Goal: Transaction & Acquisition: Purchase product/service

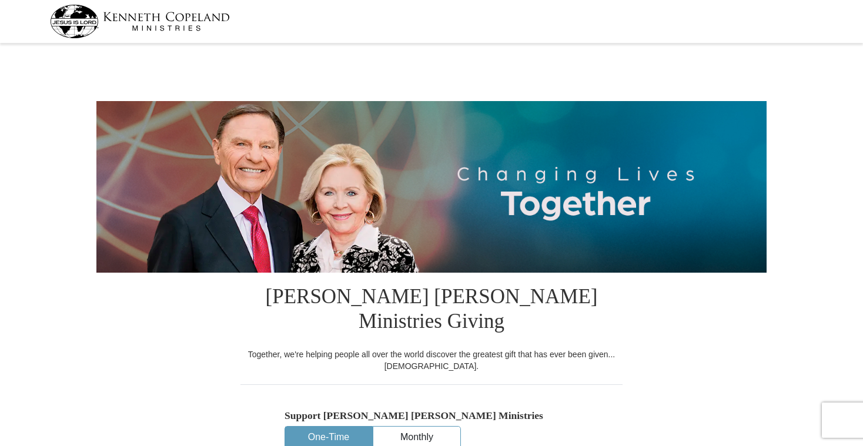
select select "OR"
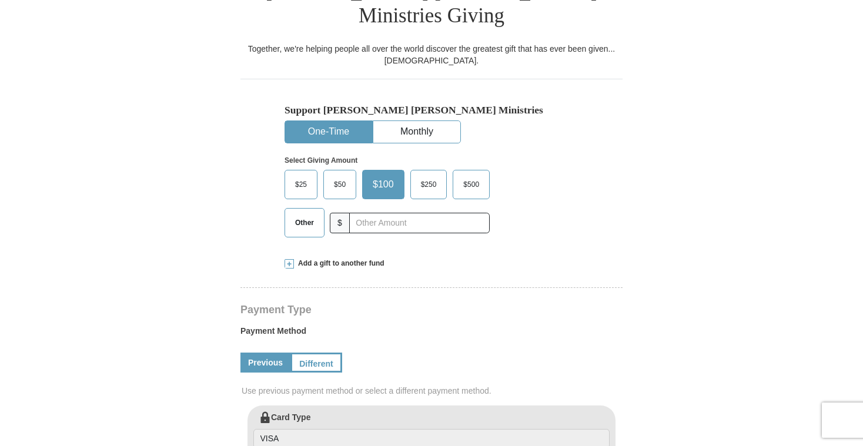
scroll to position [353, 0]
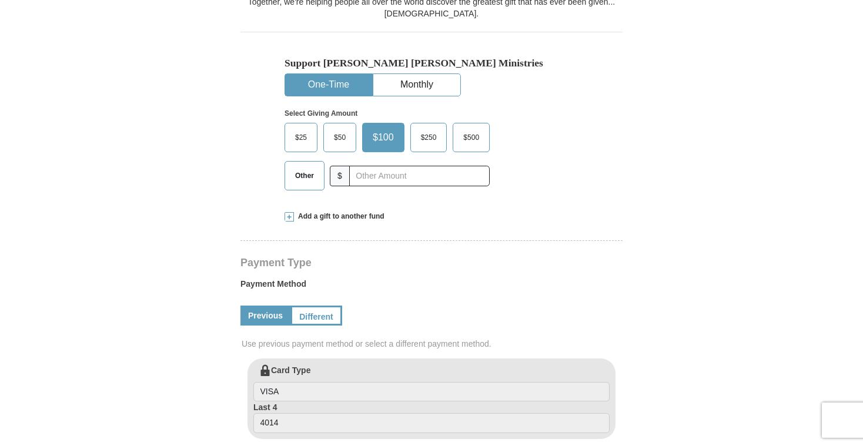
click at [299, 129] on span "$25" at bounding box center [301, 138] width 24 height 18
click at [0, 0] on input "$25" at bounding box center [0, 0] width 0 height 0
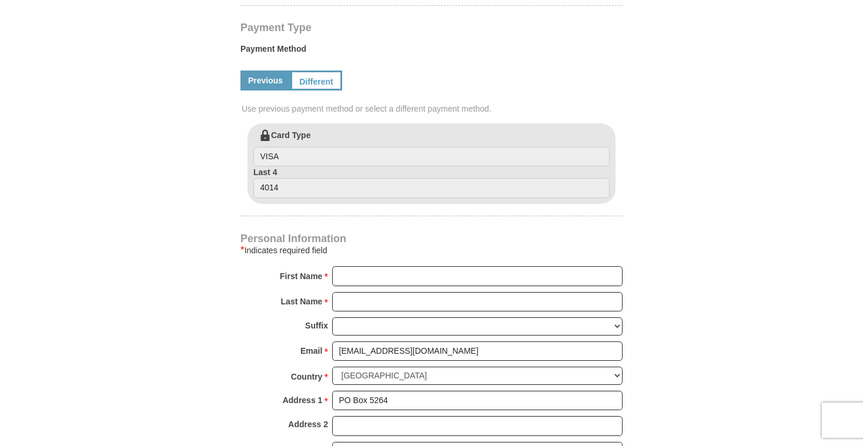
scroll to position [646, 0]
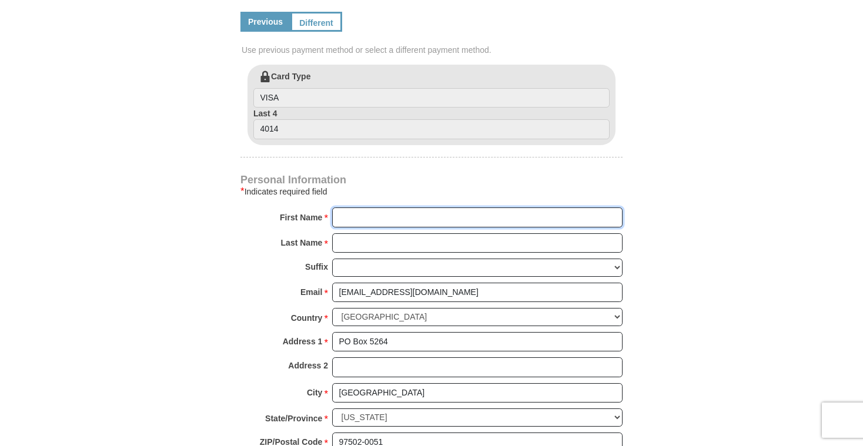
click at [351, 207] on input "First Name *" at bounding box center [477, 217] width 290 height 20
type input "[PERSON_NAME]"
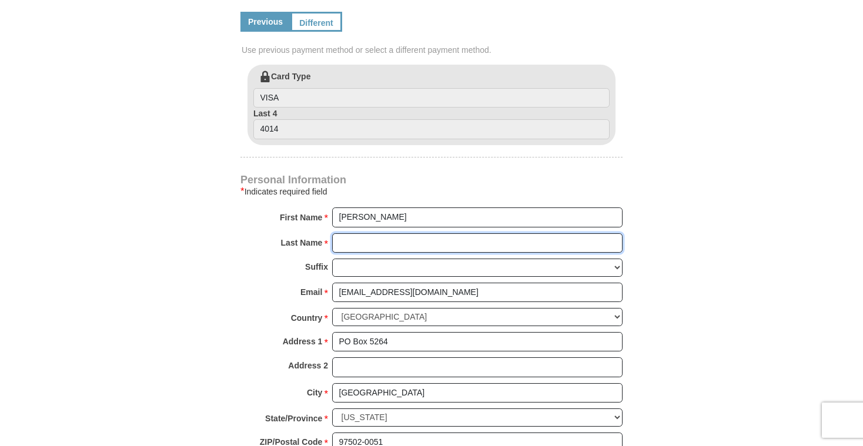
click at [353, 233] on input "Last Name *" at bounding box center [477, 243] width 290 height 20
click at [614, 259] on select "[PERSON_NAME] I II III IV V VI" at bounding box center [477, 268] width 290 height 18
click at [341, 233] on input "Last Name *" at bounding box center [477, 243] width 290 height 20
type input "p"
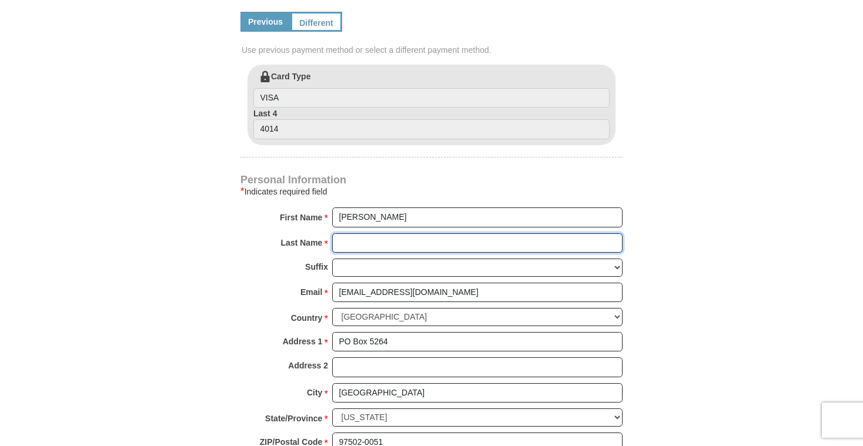
type input "p"
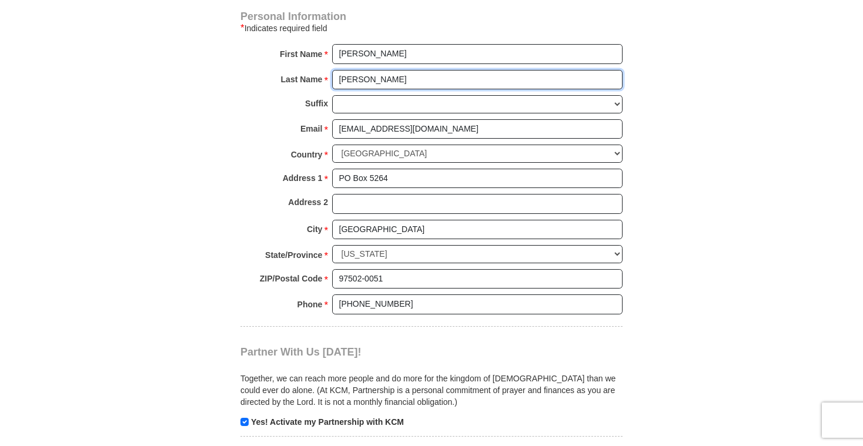
scroll to position [823, 0]
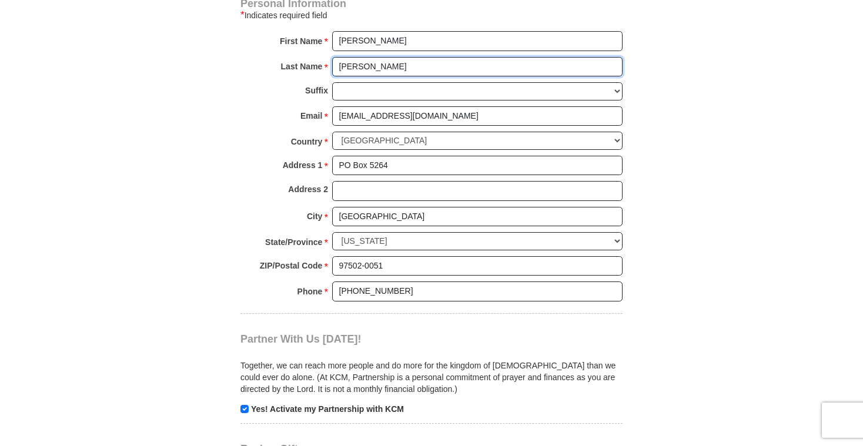
type input "[PERSON_NAME]"
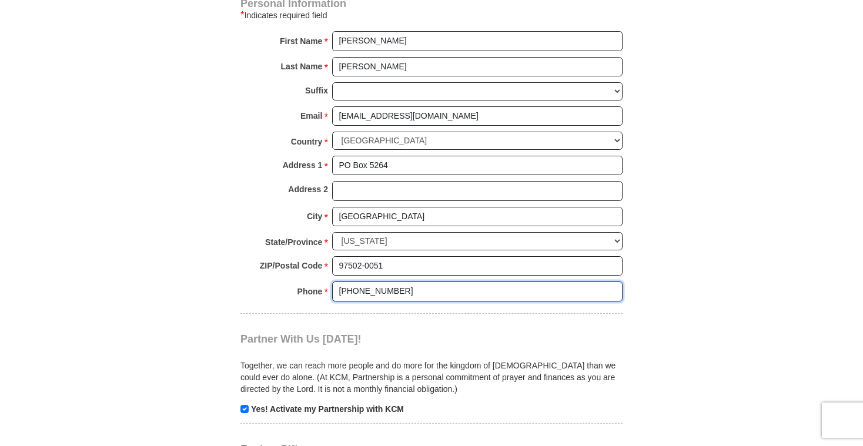
drag, startPoint x: 397, startPoint y: 267, endPoint x: 277, endPoint y: 269, distance: 120.5
click at [284, 281] on div "Phone * * [PHONE_NUMBER] Please enter Phone Number Please enter Phone" at bounding box center [431, 294] width 382 height 26
click at [365, 281] on input "[PHONE_NUMBER]" at bounding box center [477, 291] width 290 height 20
click at [368, 281] on input "[PHONE_NUMBER]" at bounding box center [477, 291] width 290 height 20
type input "[PHONE_NUMBER]"
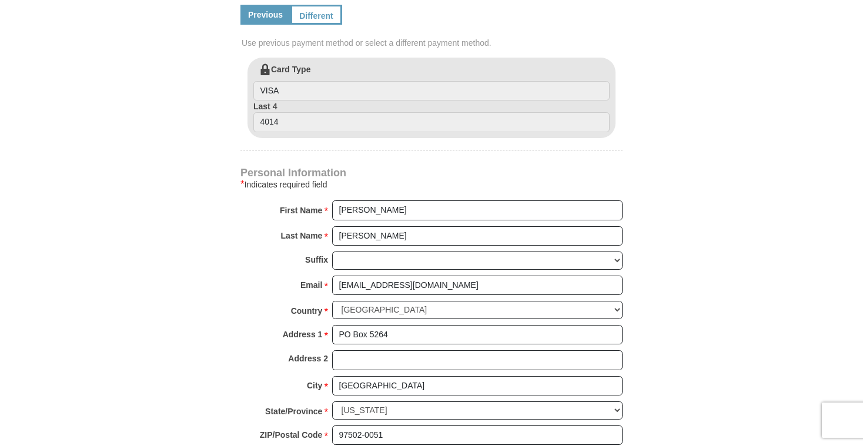
scroll to position [646, 0]
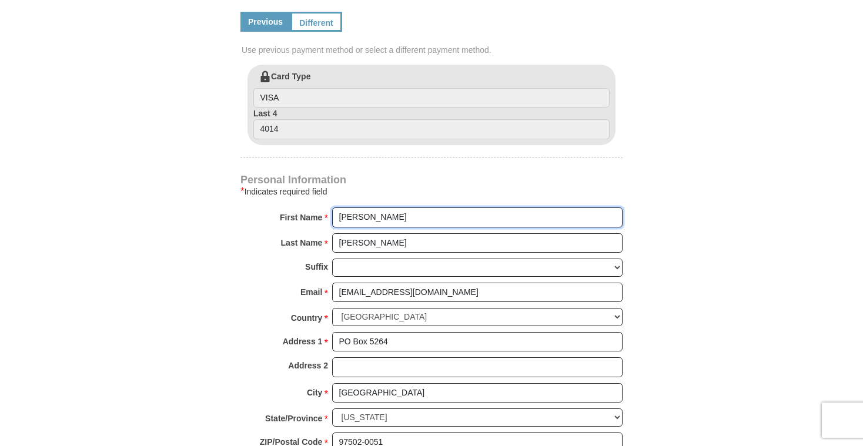
drag, startPoint x: 387, startPoint y: 193, endPoint x: 170, endPoint y: 175, distance: 217.6
click at [187, 177] on form "[PERSON_NAME] [PERSON_NAME] Ministries Giving Together, we're helping people al…" at bounding box center [431, 105] width 670 height 1408
type input "Faith Alive"
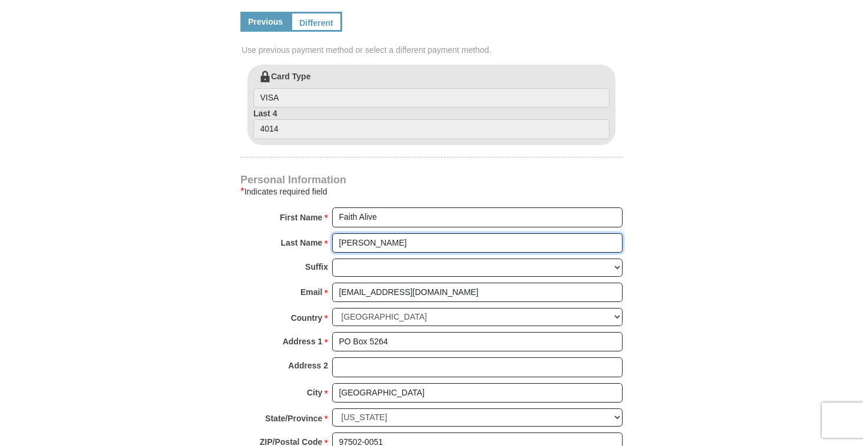
drag, startPoint x: 372, startPoint y: 221, endPoint x: 291, endPoint y: 214, distance: 80.8
click at [293, 233] on div "Last Name * [PERSON_NAME] Please enter Last Name" at bounding box center [431, 246] width 382 height 26
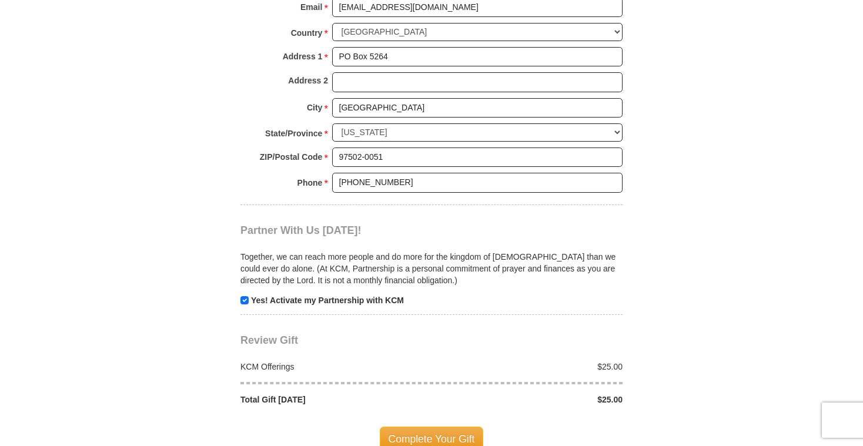
scroll to position [940, 0]
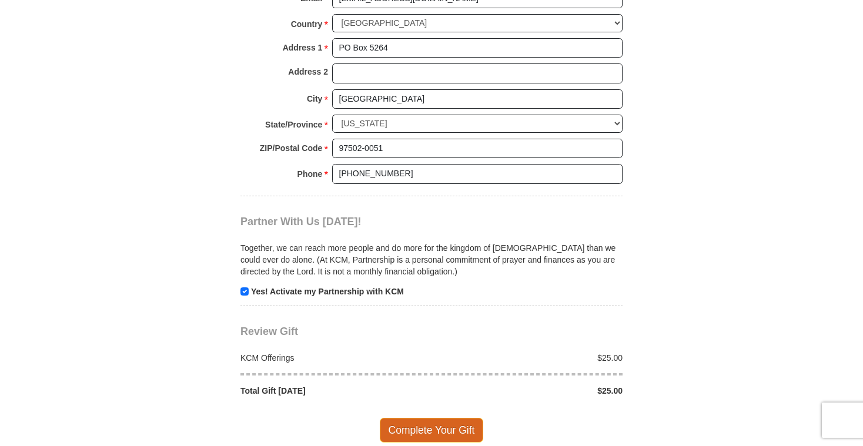
type input "Fellowship & Min."
click at [408, 418] on span "Complete Your Gift" at bounding box center [432, 430] width 104 height 25
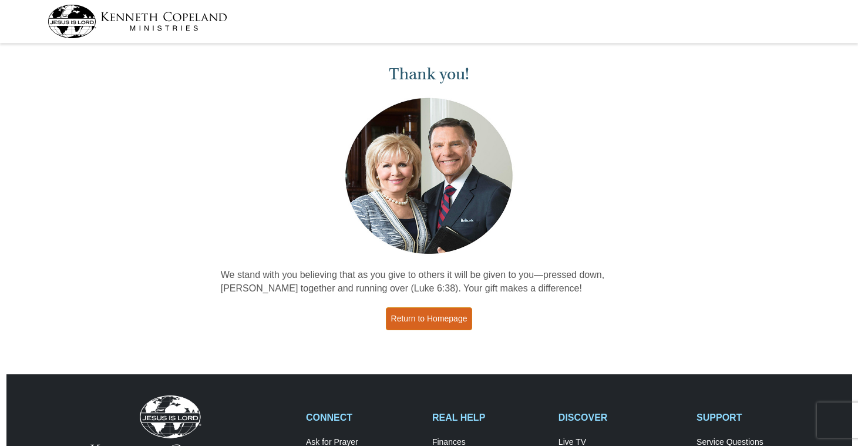
click at [432, 316] on link "Return to Homepage" at bounding box center [429, 318] width 87 height 23
